Goal: Information Seeking & Learning: Learn about a topic

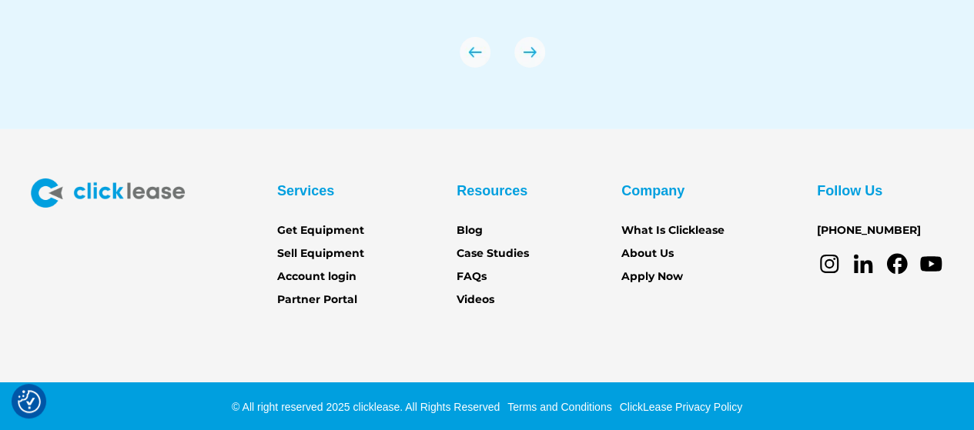
scroll to position [5468, 0]
click at [642, 249] on link "About Us" at bounding box center [647, 254] width 52 height 17
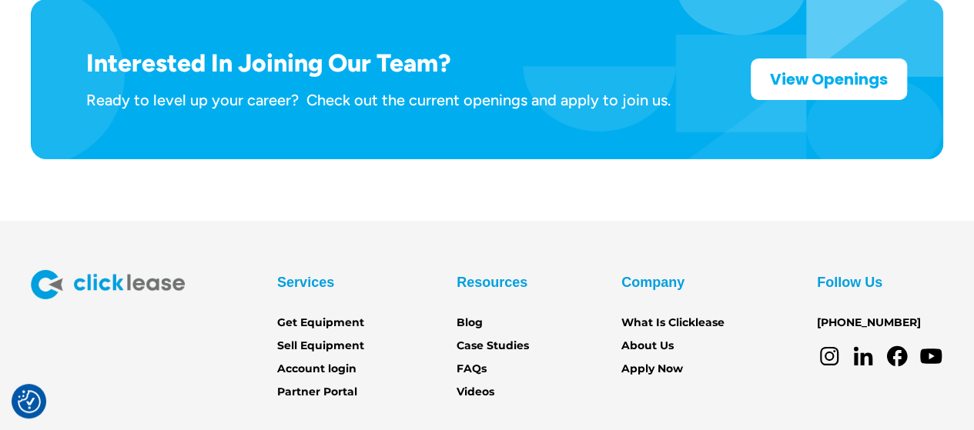
scroll to position [2569, 0]
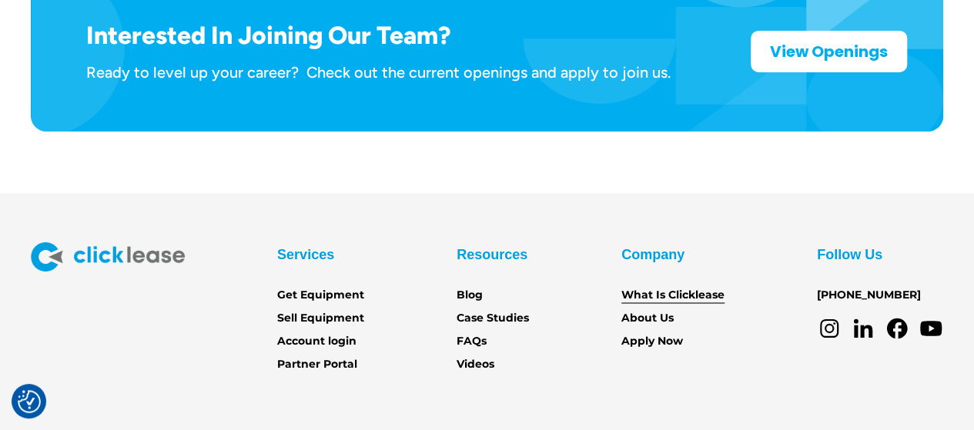
click at [660, 287] on link "What Is Clicklease" at bounding box center [672, 295] width 103 height 17
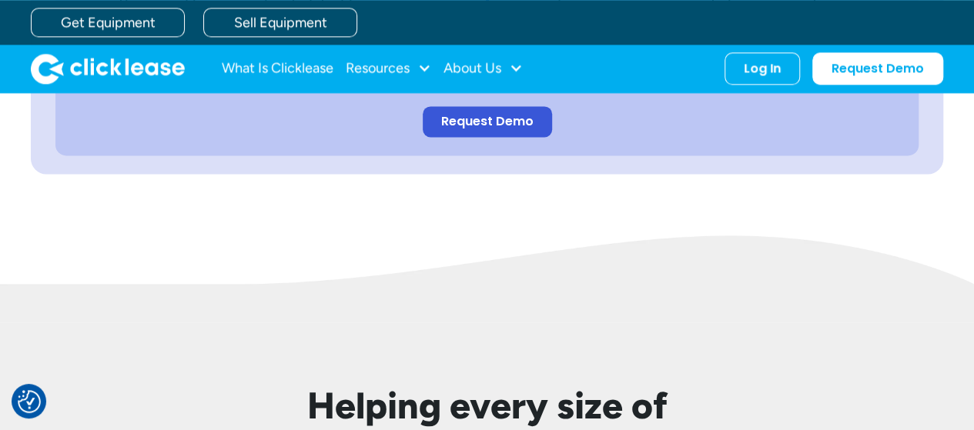
scroll to position [924, 0]
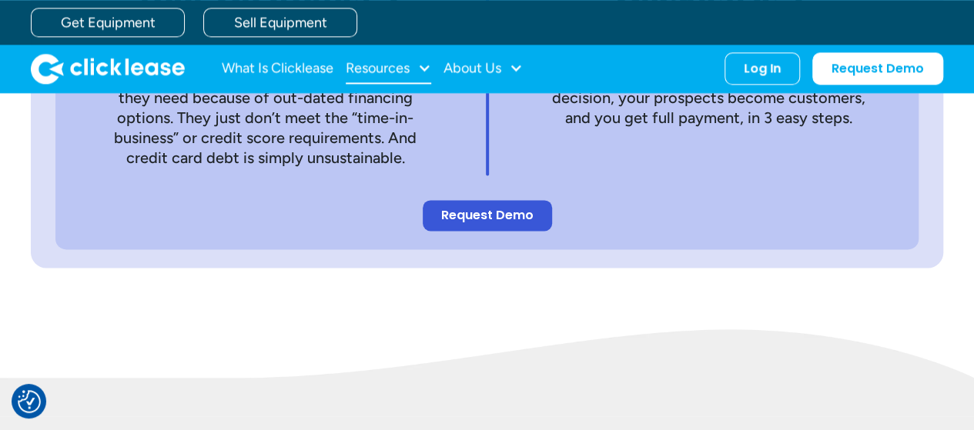
click at [394, 68] on div "Resources" at bounding box center [378, 68] width 64 height 0
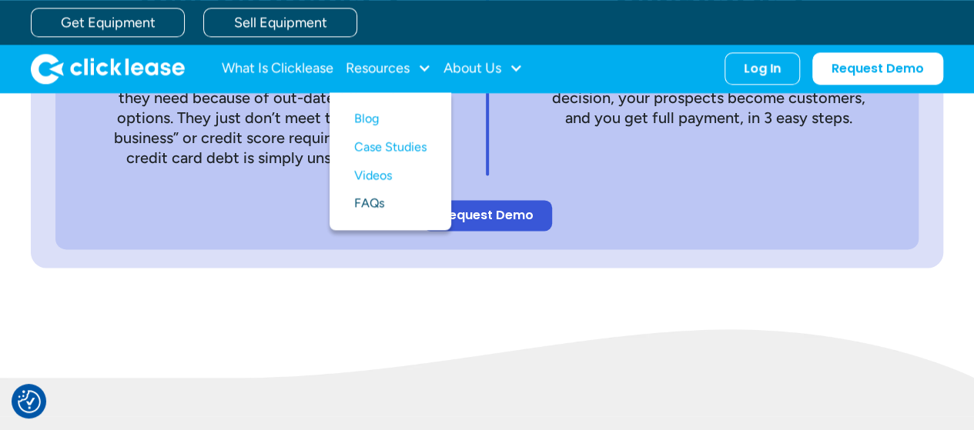
click at [376, 204] on link "FAQs" at bounding box center [390, 203] width 72 height 28
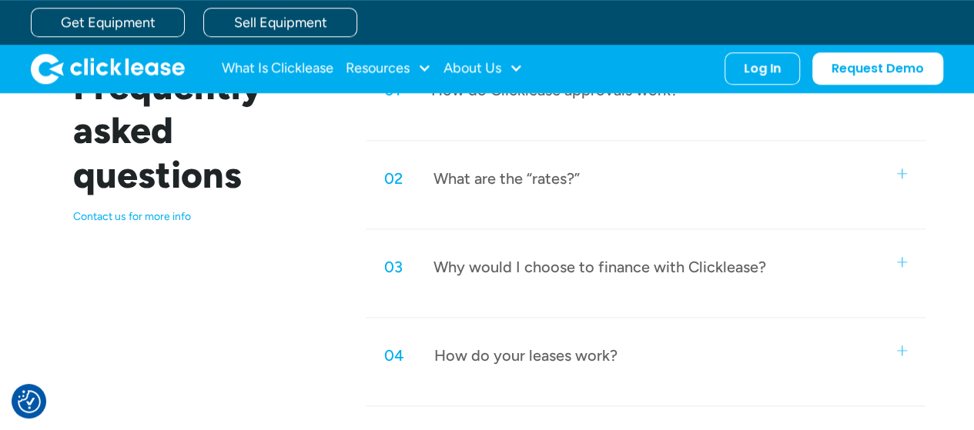
scroll to position [693, 0]
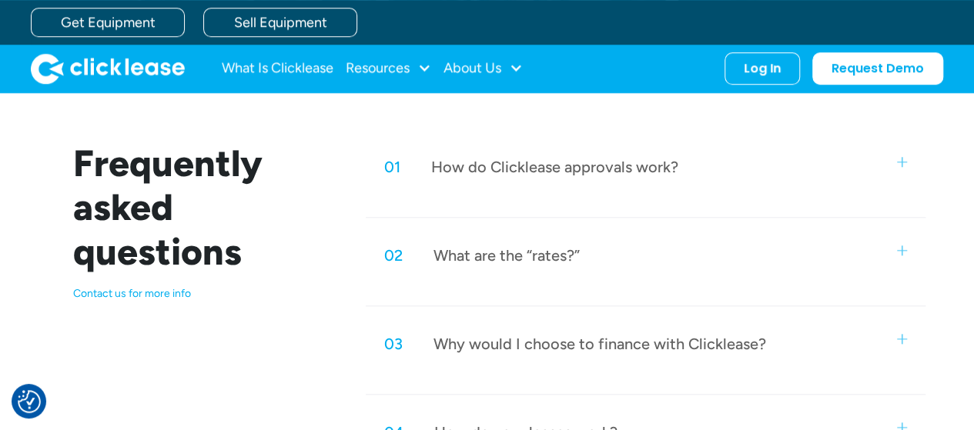
click at [539, 265] on div "02 What are the “rates?”" at bounding box center [646, 255] width 560 height 51
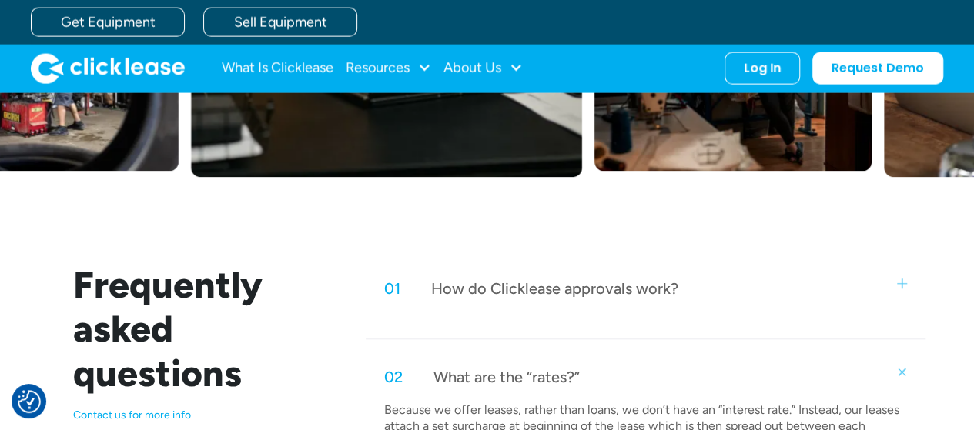
scroll to position [385, 0]
